Goal: Check status: Check status

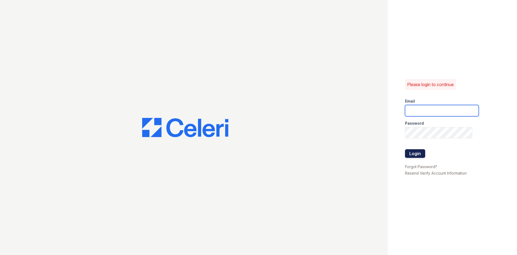
type input "[EMAIL_ADDRESS][DOMAIN_NAME]"
click at [418, 155] on button "Login" at bounding box center [415, 153] width 20 height 9
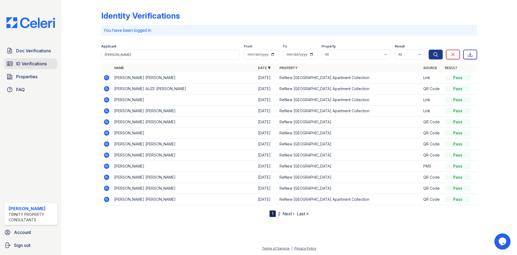
click at [35, 64] on span "ID Verifications" at bounding box center [31, 63] width 31 height 6
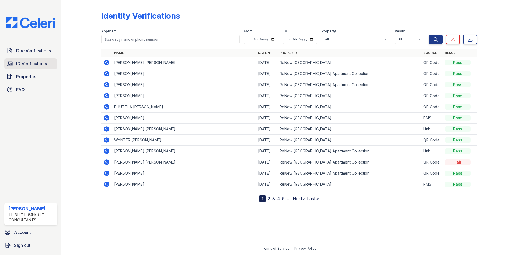
click at [30, 62] on span "ID Verifications" at bounding box center [31, 63] width 31 height 6
click at [37, 59] on link "ID Verifications" at bounding box center [30, 63] width 53 height 11
